Goal: Find specific page/section: Find specific page/section

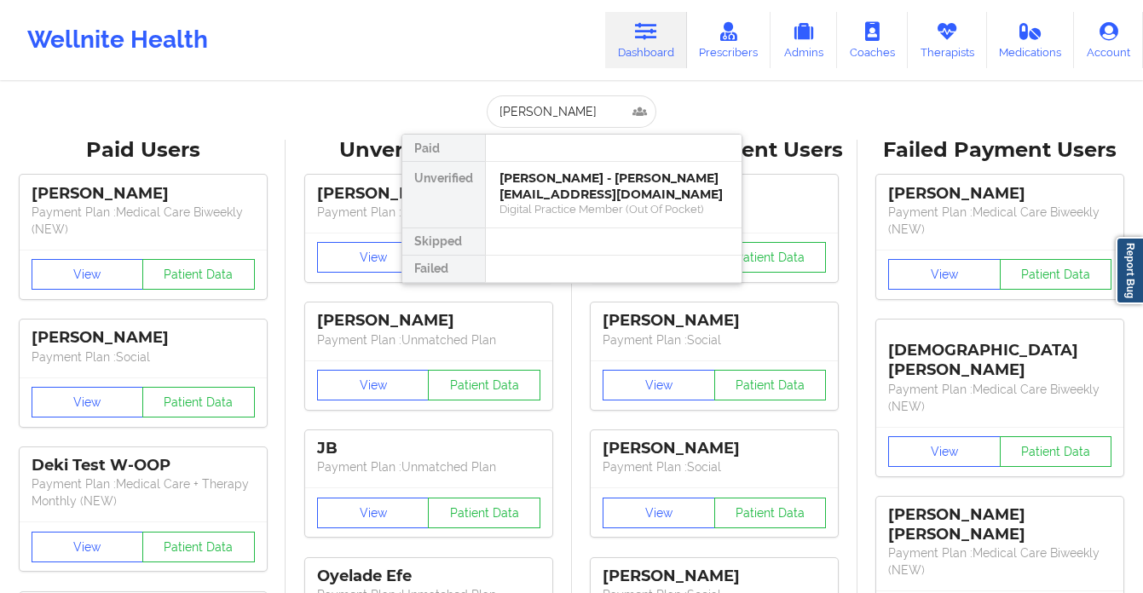
click at [560, 115] on input "[PERSON_NAME]" at bounding box center [571, 111] width 169 height 32
click at [560, 114] on input "[PERSON_NAME]" at bounding box center [571, 111] width 169 height 32
click at [572, 116] on input "[PHONE_NUMBER]" at bounding box center [571, 111] width 169 height 32
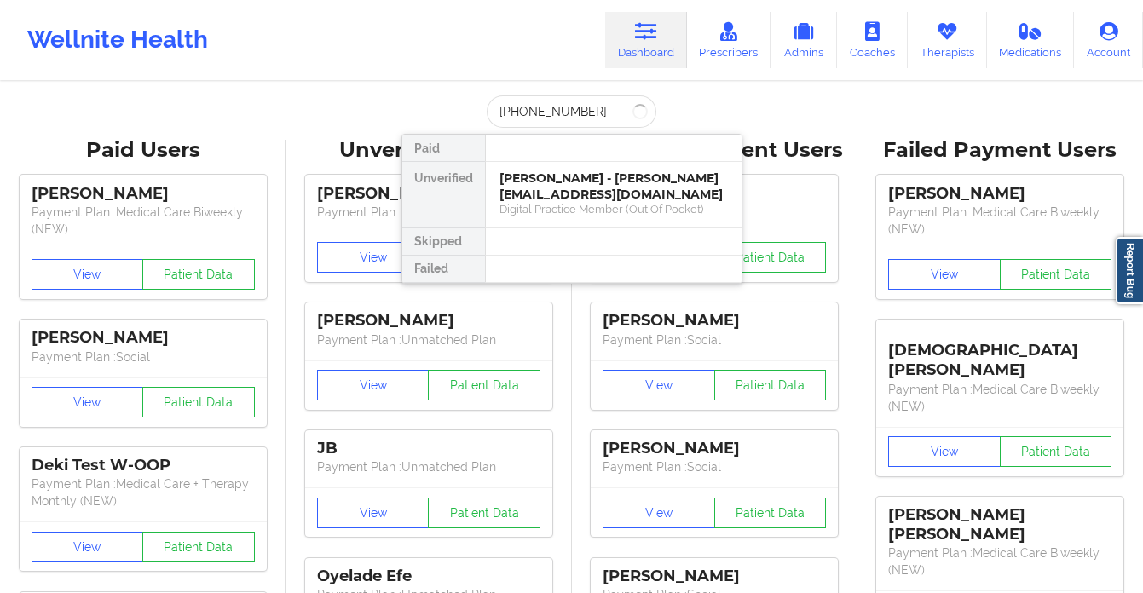
click at [572, 116] on input "[PHONE_NUMBER]" at bounding box center [571, 111] width 169 height 32
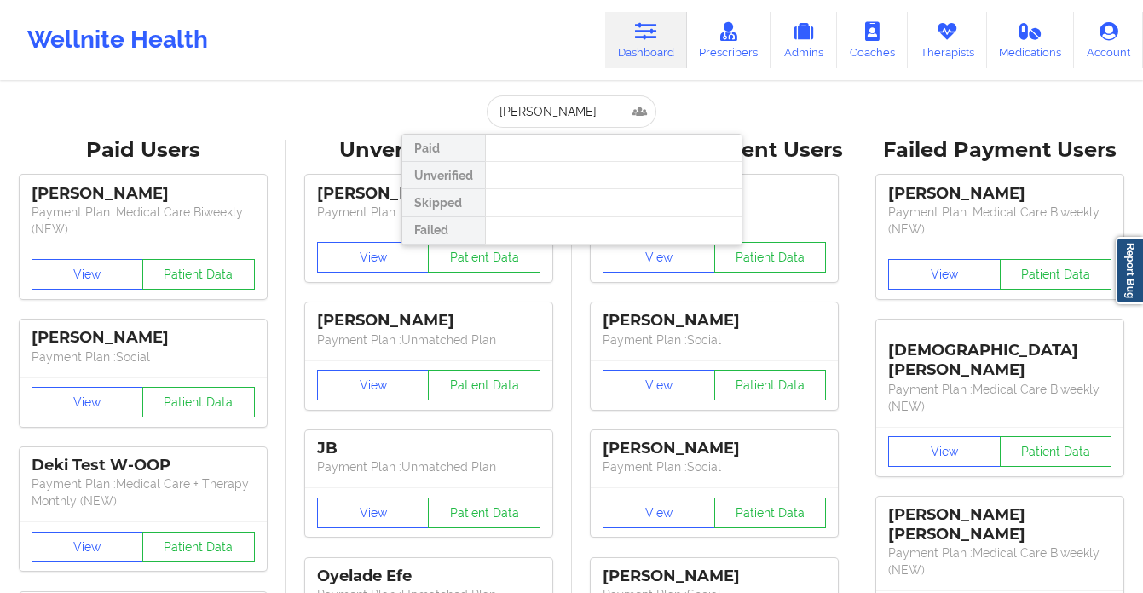
type input "[PERSON_NAME]"
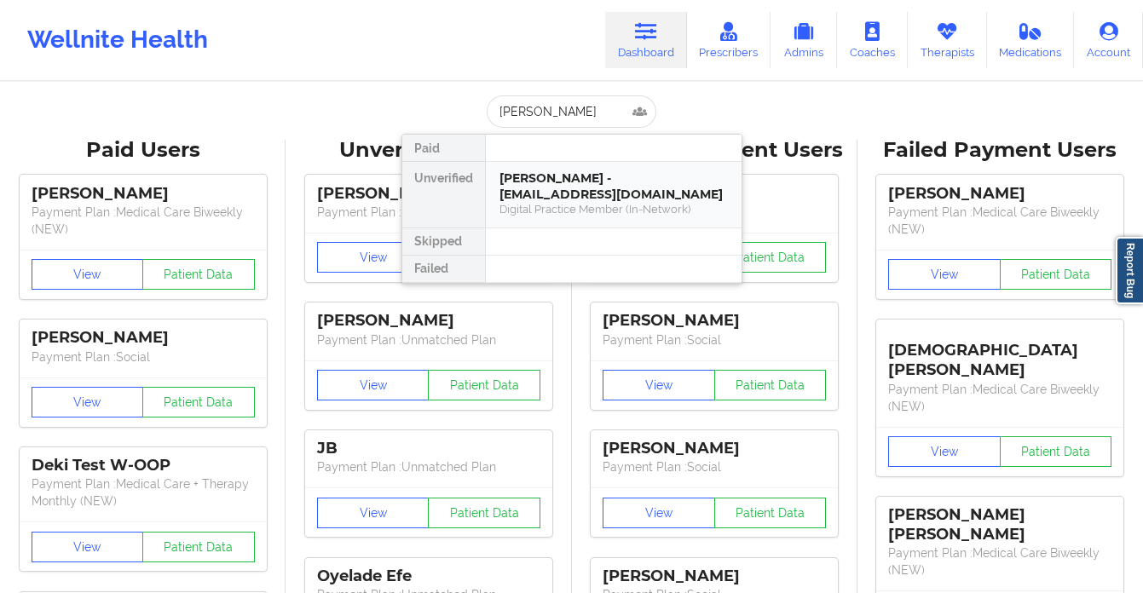
click at [661, 173] on div "[PERSON_NAME] - [EMAIL_ADDRESS][DOMAIN_NAME]" at bounding box center [613, 186] width 228 height 32
